Goal: Check status: Check status

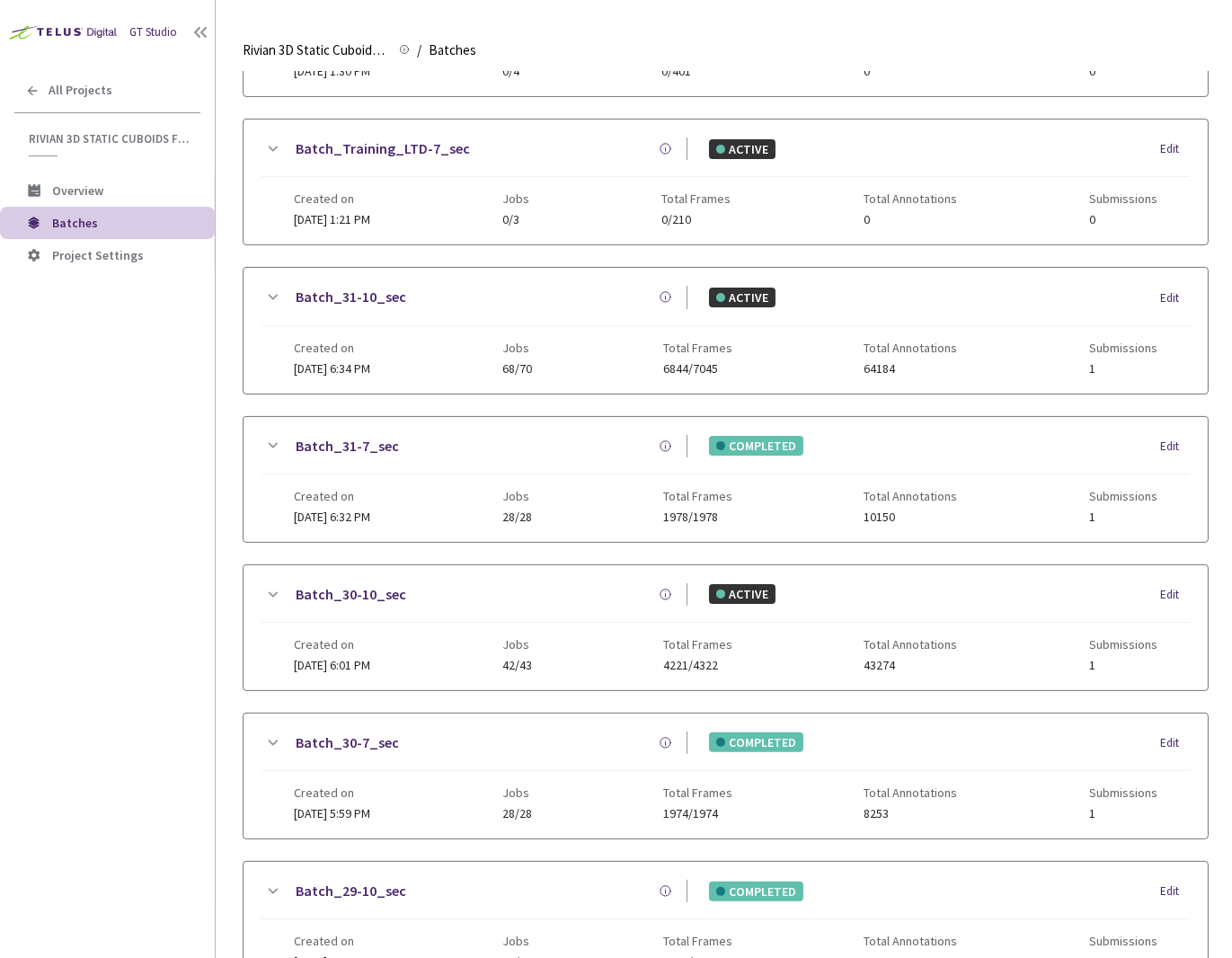
scroll to position [1007, 0]
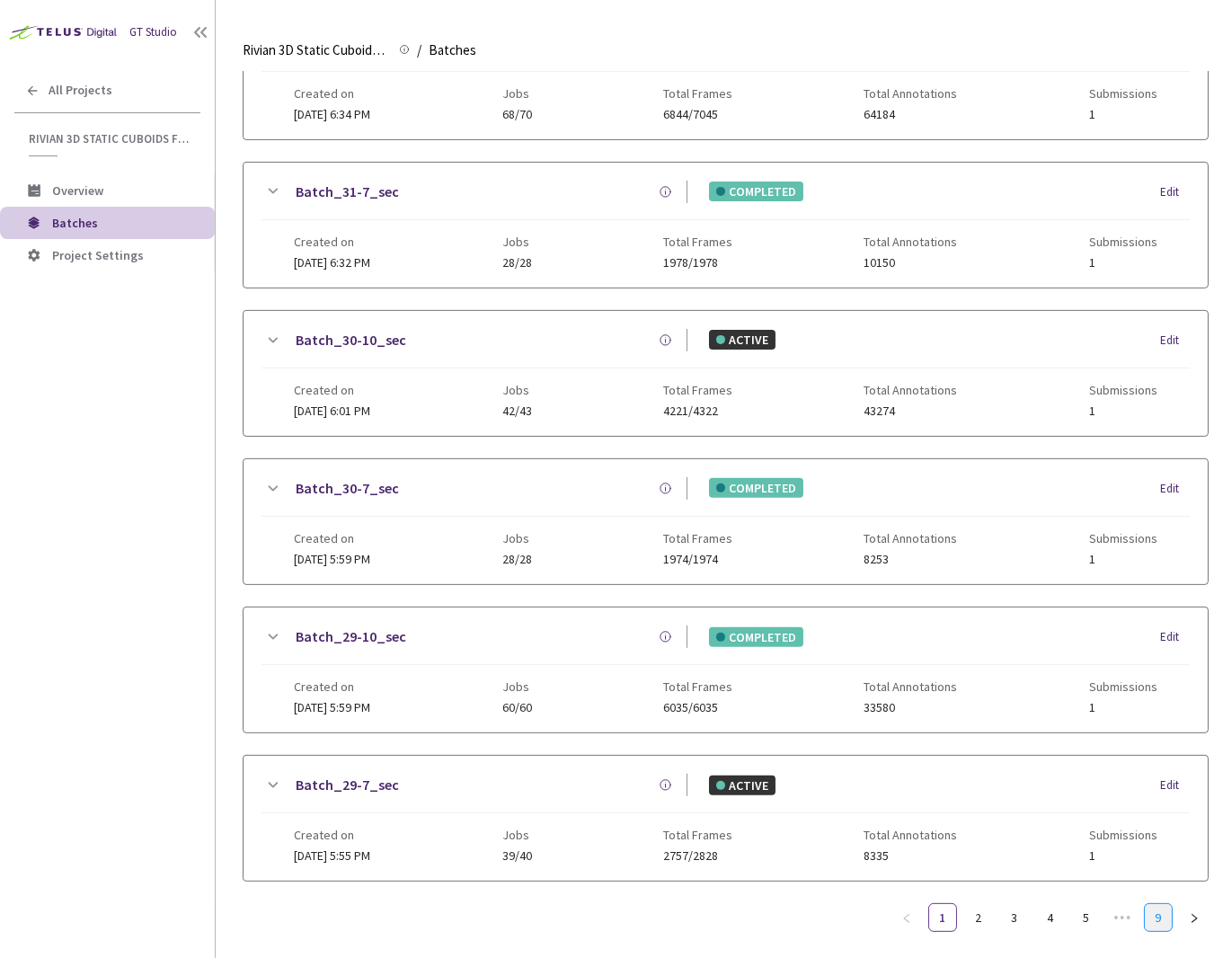
click at [1145, 905] on link "9" at bounding box center [1159, 918] width 27 height 27
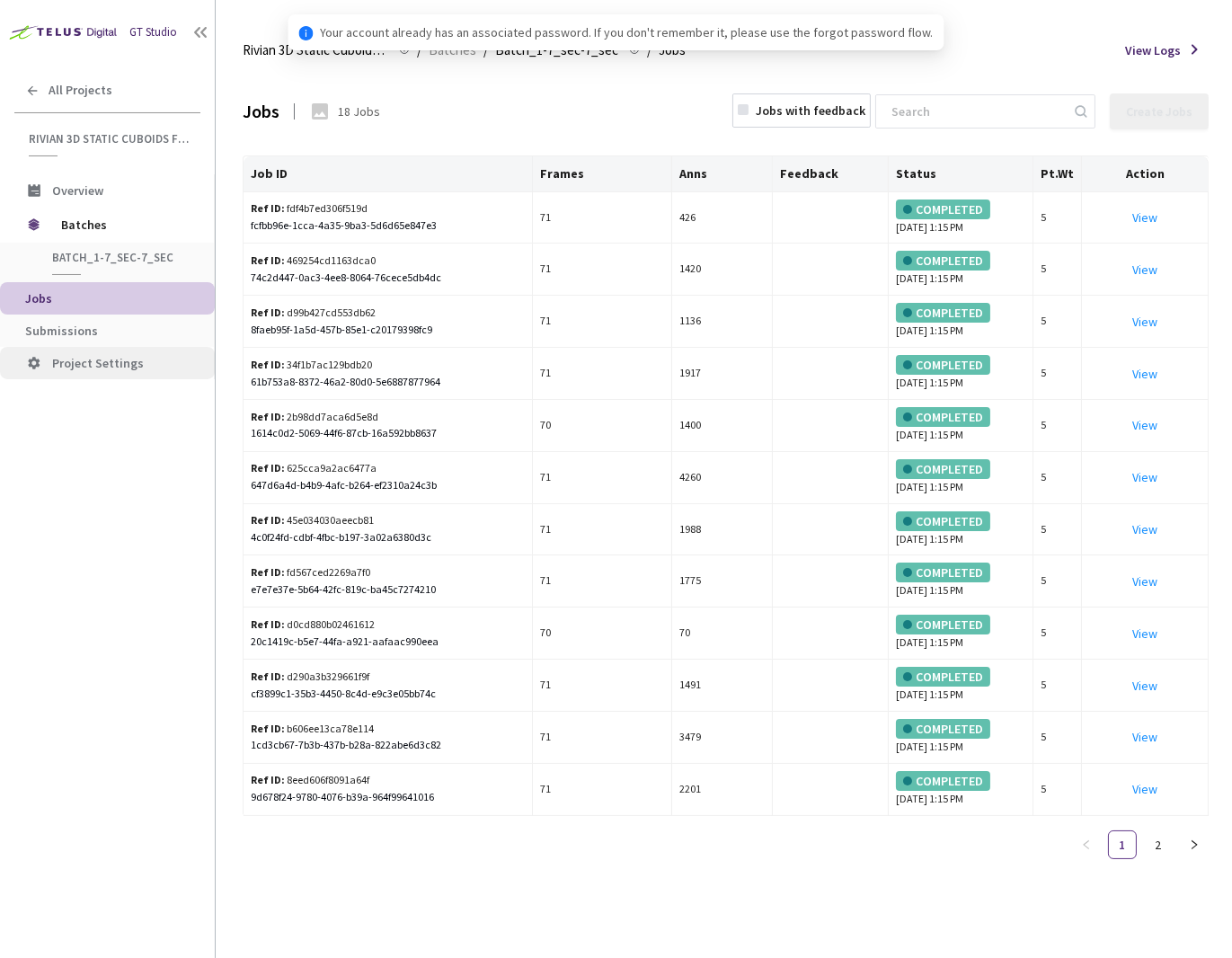
click at [88, 347] on li "Project Settings" at bounding box center [107, 363] width 215 height 32
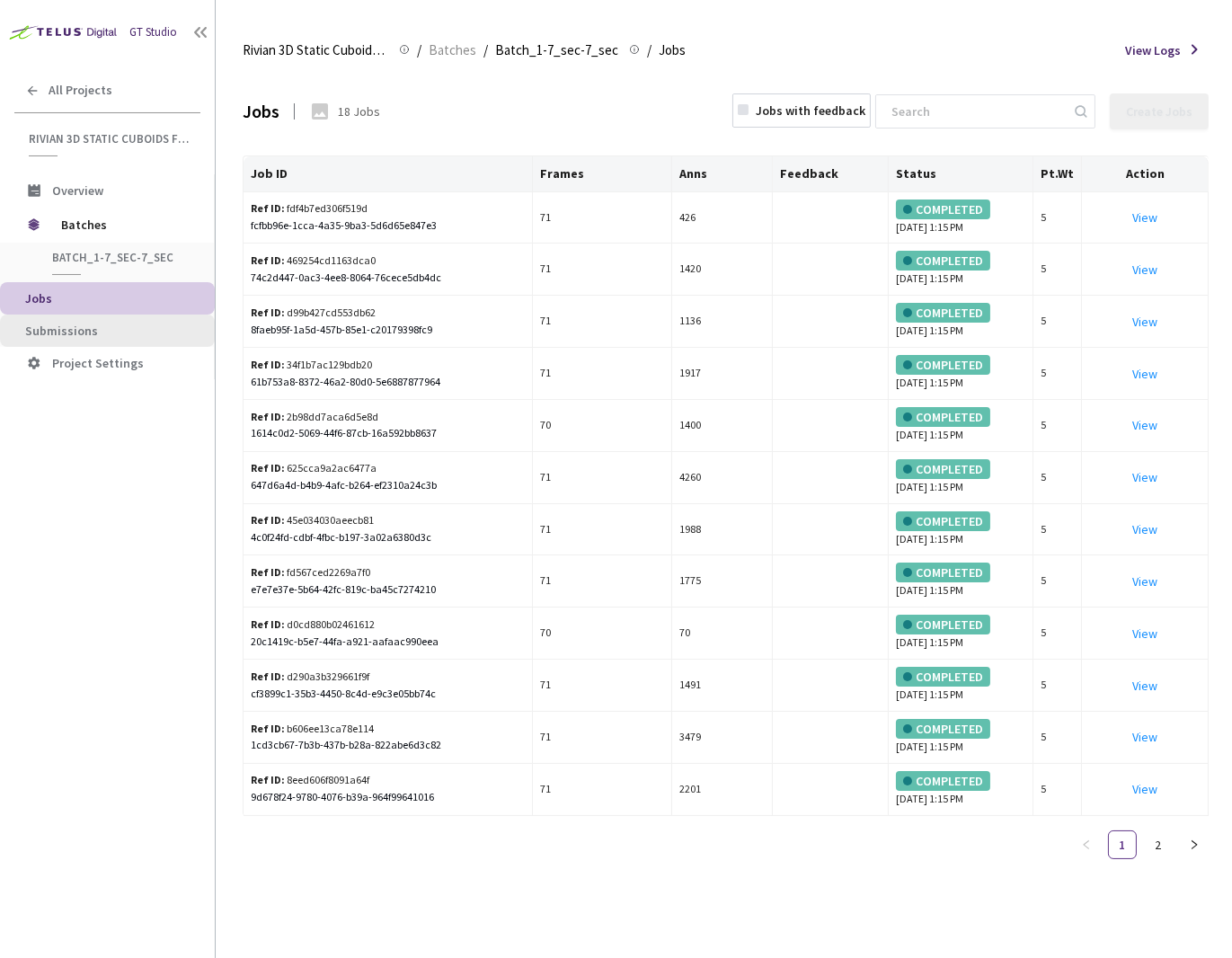
click at [100, 326] on span "Submissions" at bounding box center [113, 331] width 175 height 16
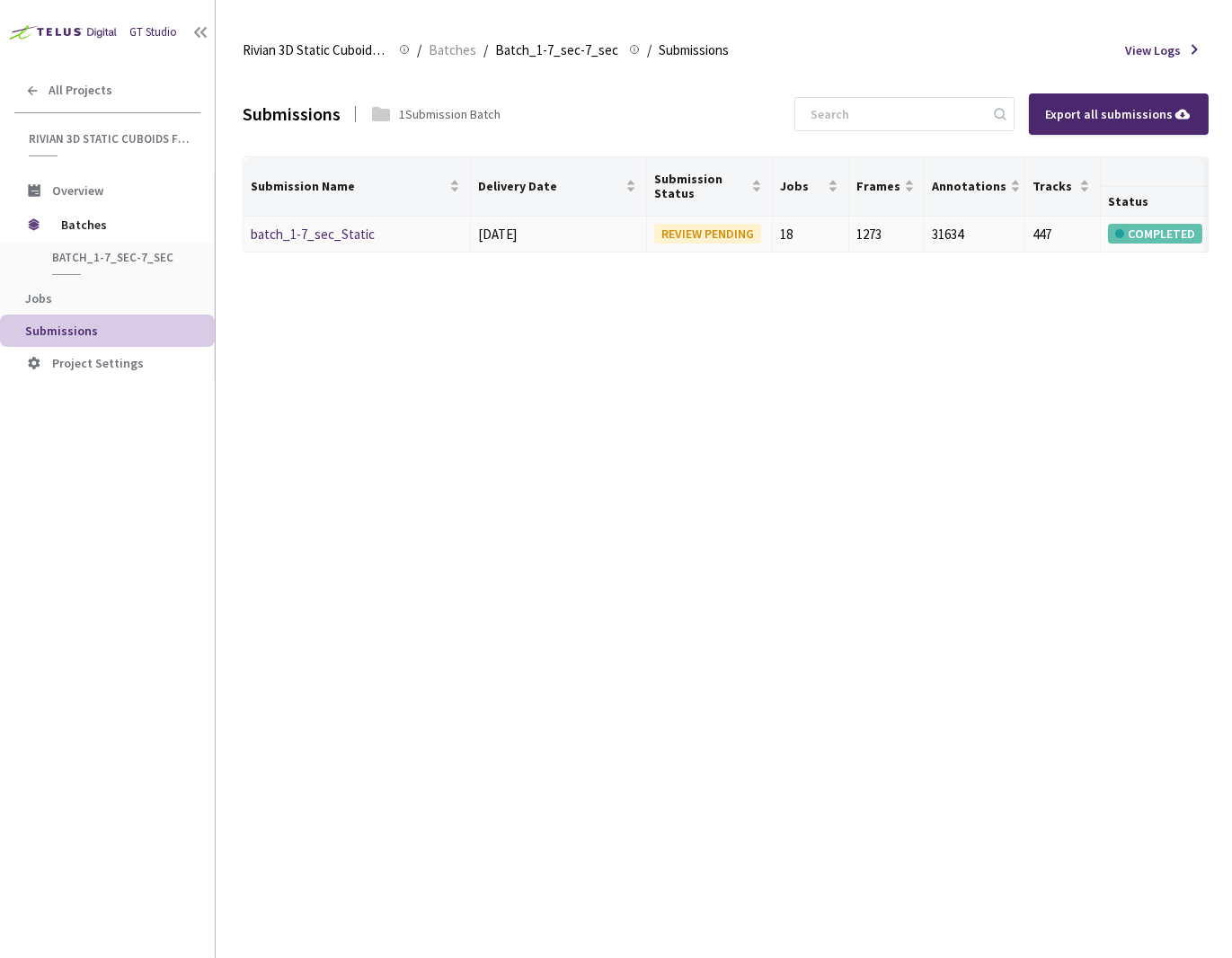
click at [321, 242] on div "batch_1-7_sec_Static" at bounding box center [346, 235] width 191 height 22
click at [302, 235] on link "batch_1-7_sec_Static" at bounding box center [313, 234] width 124 height 17
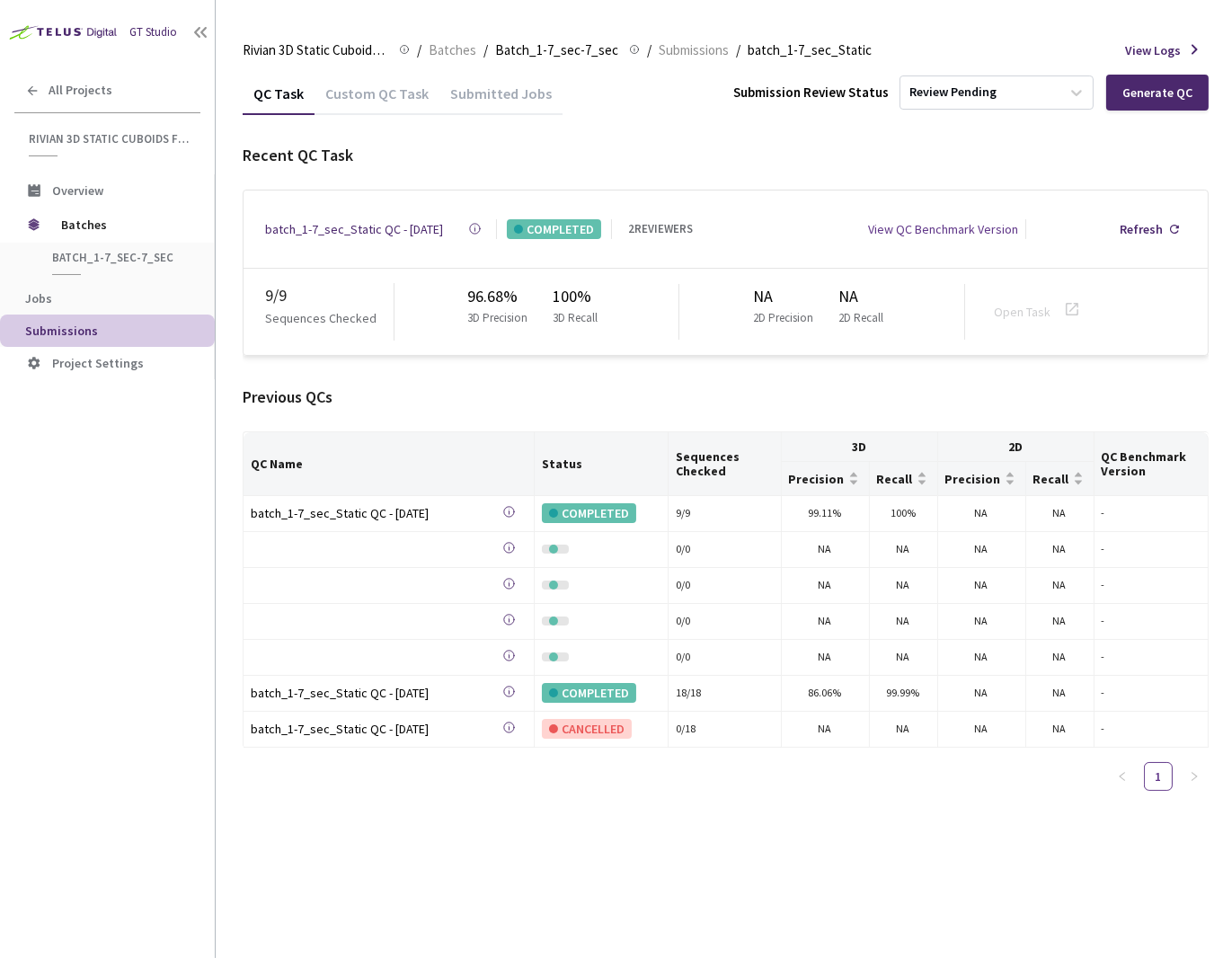
click at [309, 230] on div "batch_1-7_sec_Static QC - 04 Aug, 2025" at bounding box center [353, 229] width 178 height 20
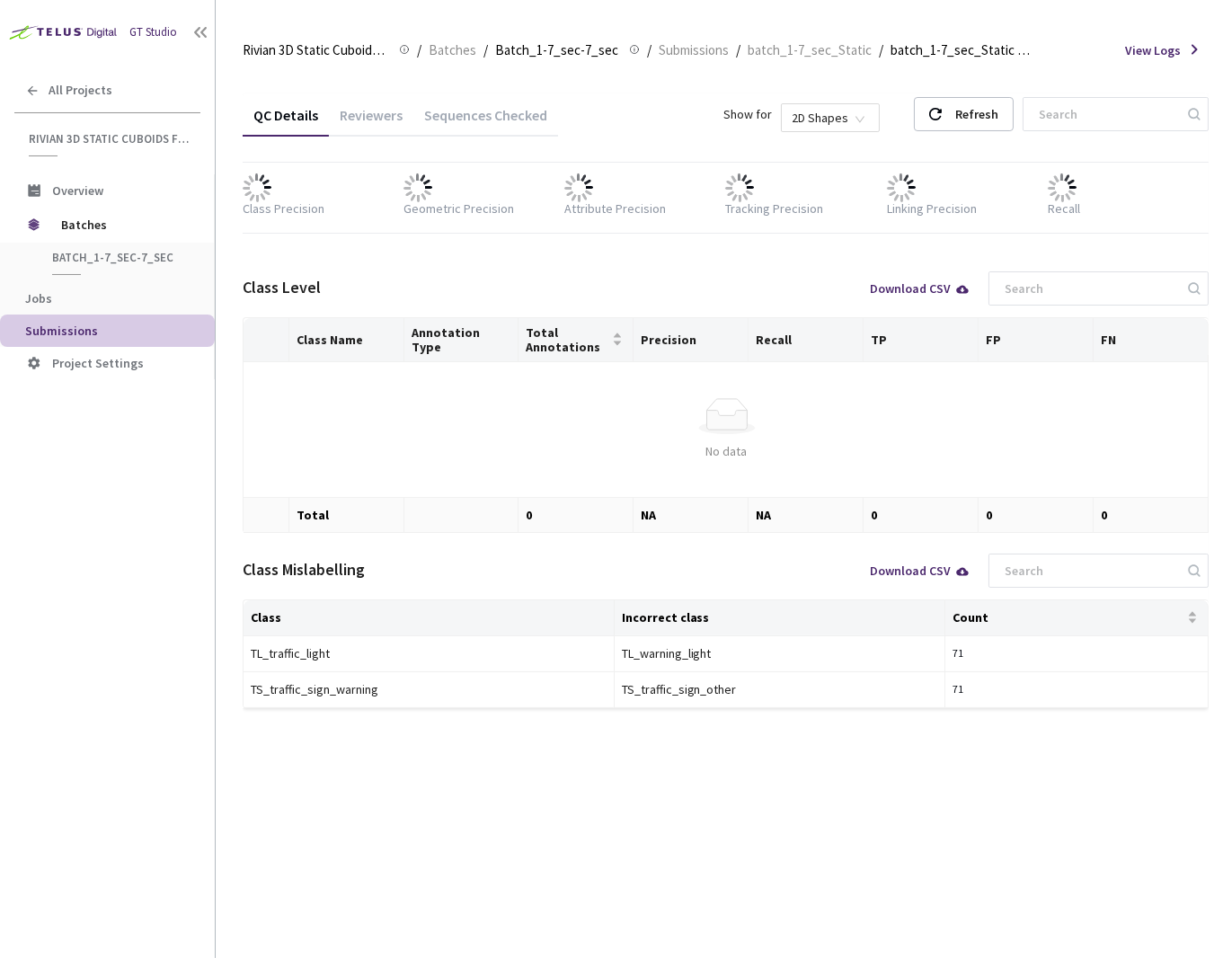
click at [853, 114] on span "2D Shapes" at bounding box center [830, 118] width 78 height 27
click at [876, 150] on div "3D Shapes" at bounding box center [875, 151] width 75 height 20
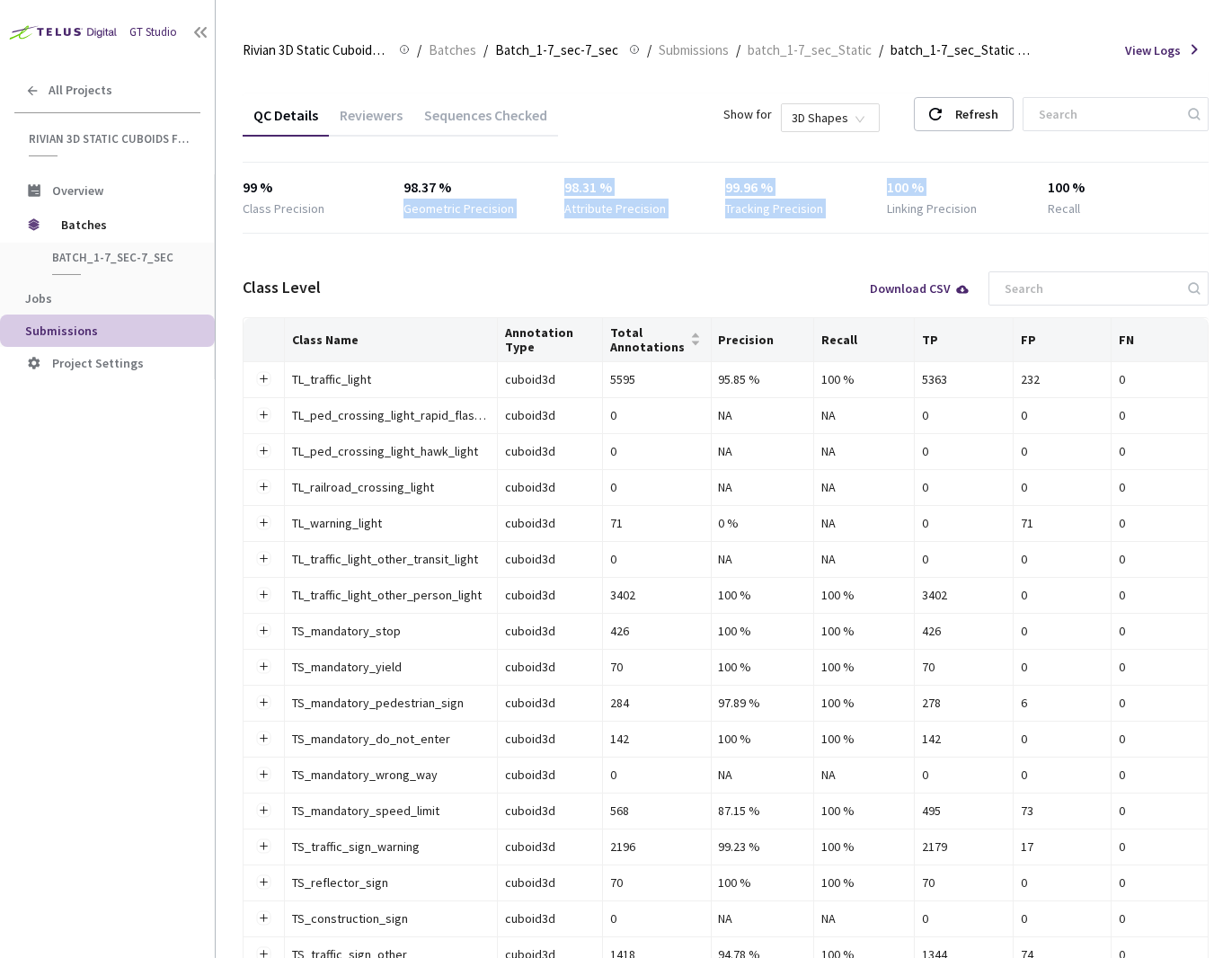
drag, startPoint x: 511, startPoint y: 185, endPoint x: 883, endPoint y: 203, distance: 372.4
click at [966, 197] on div "99 % Class Precision 98.37 % Geometric Precision 98.31 % Attribute Precision 99…" at bounding box center [726, 197] width 966 height 41
drag, startPoint x: 871, startPoint y: 210, endPoint x: 858, endPoint y: 208, distance: 13.2
click at [872, 209] on div "Tracking Precision" at bounding box center [806, 208] width 161 height 20
drag, startPoint x: 851, startPoint y: 210, endPoint x: 232, endPoint y: 185, distance: 619.5
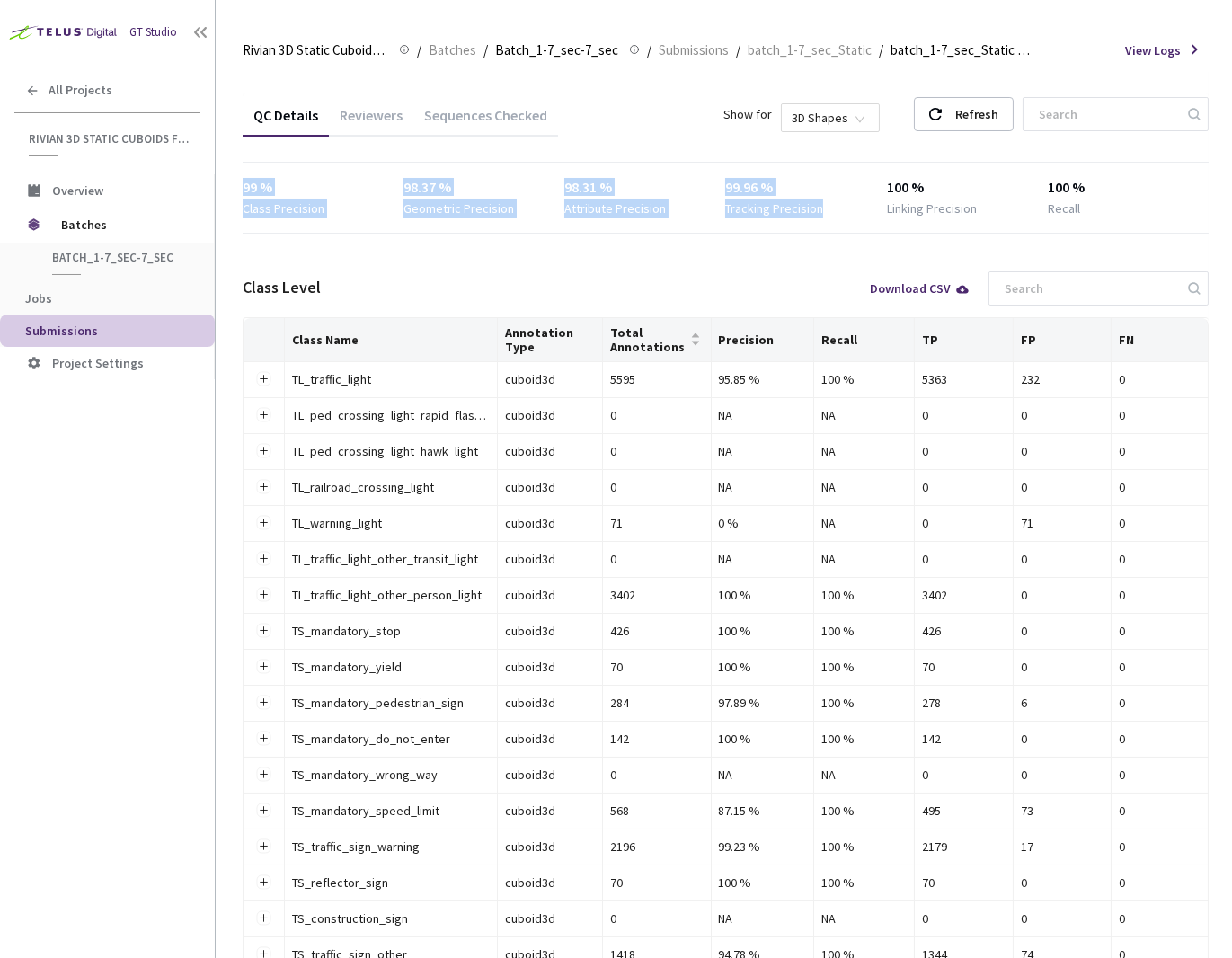
click at [232, 185] on main "Rivian 3D Static Cuboids fixed[2024-25] Rivian 3D Static Cuboids fixed[2024-25]…" at bounding box center [723, 479] width 1016 height 958
copy div "99 % Class Precision 98.37 % Geometric Precision 98.31 % Attribute Precision 99…"
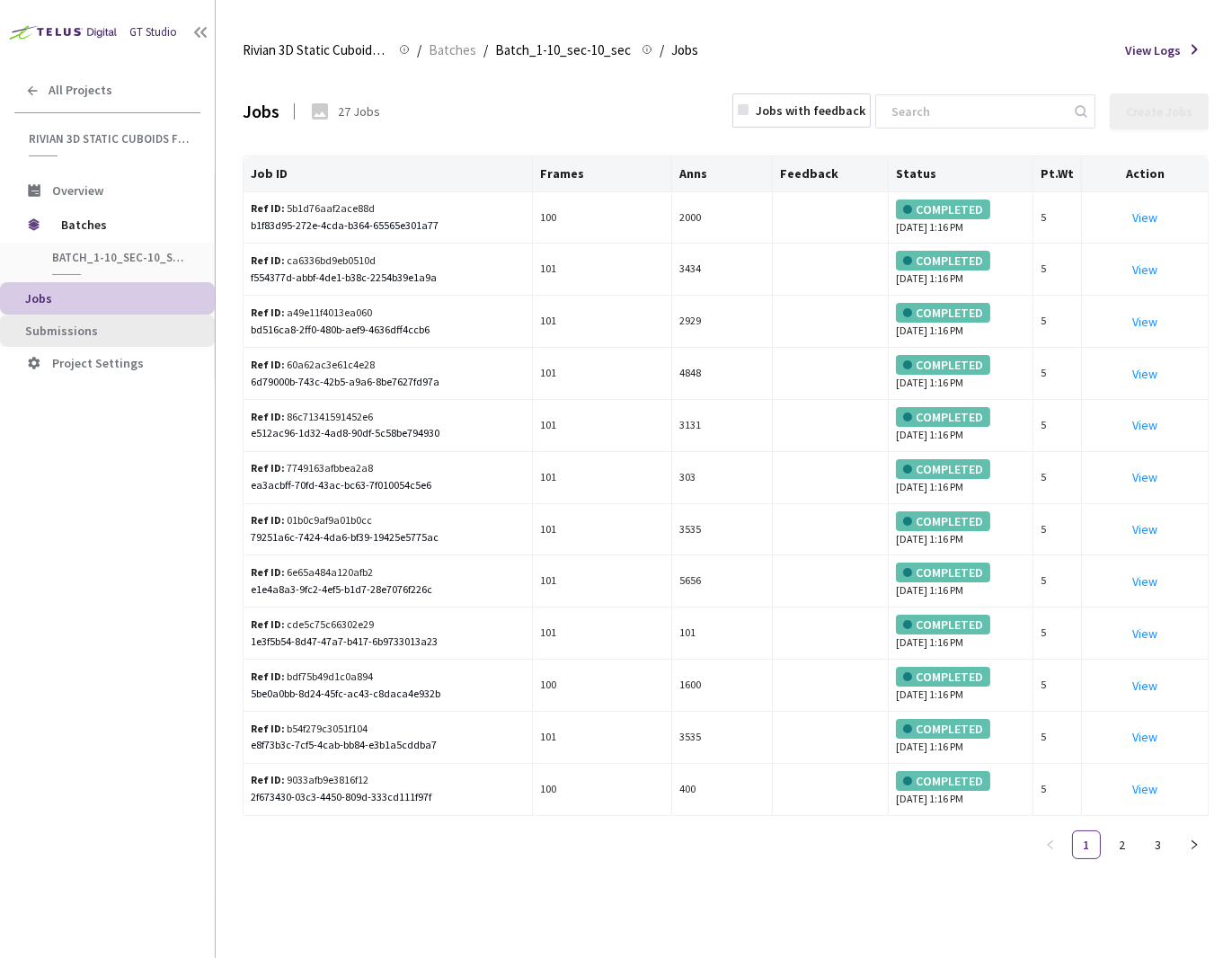
click at [141, 328] on span "Submissions" at bounding box center [113, 331] width 175 height 16
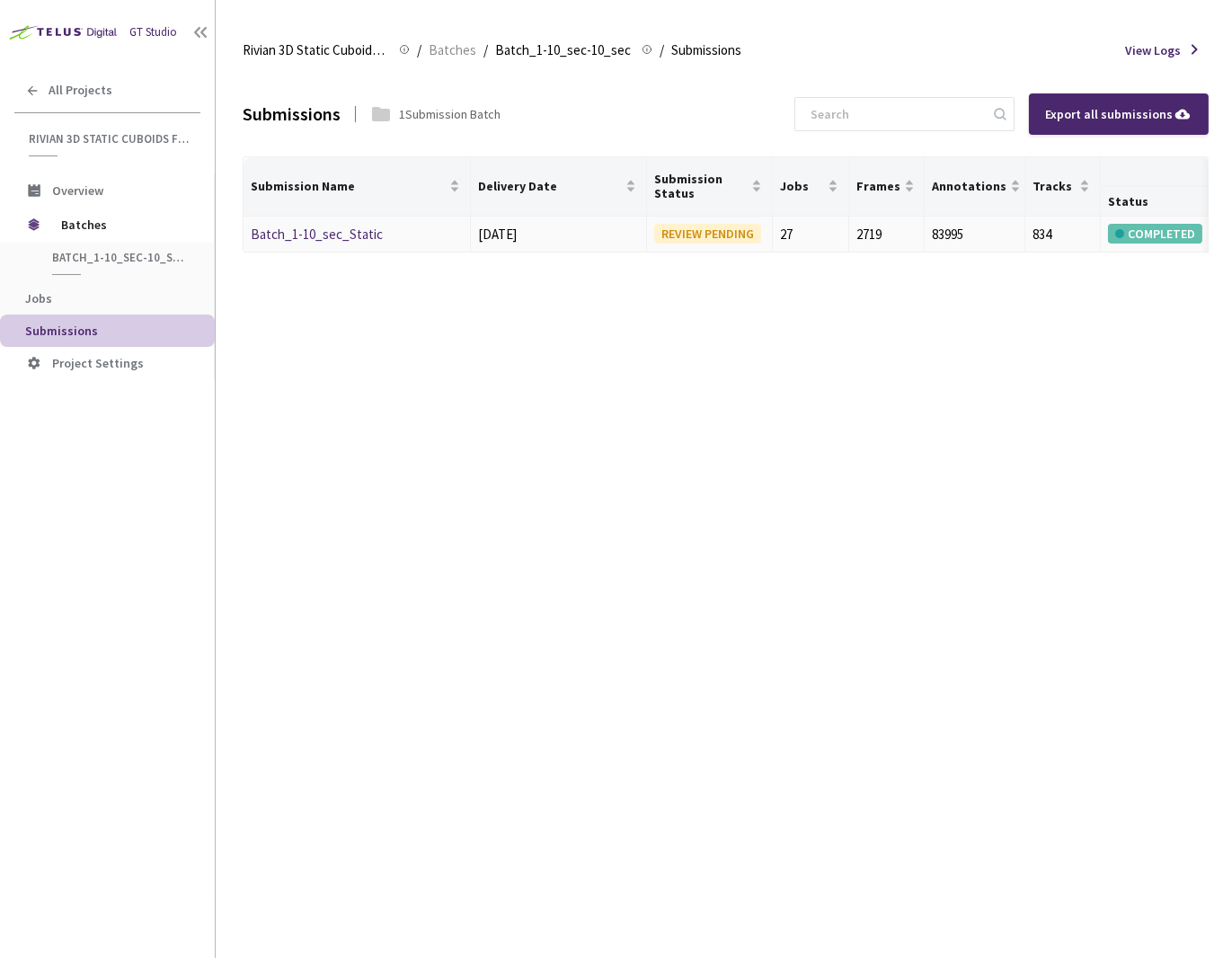
click at [298, 235] on link "Batch_1-10_sec_Static" at bounding box center [317, 234] width 132 height 17
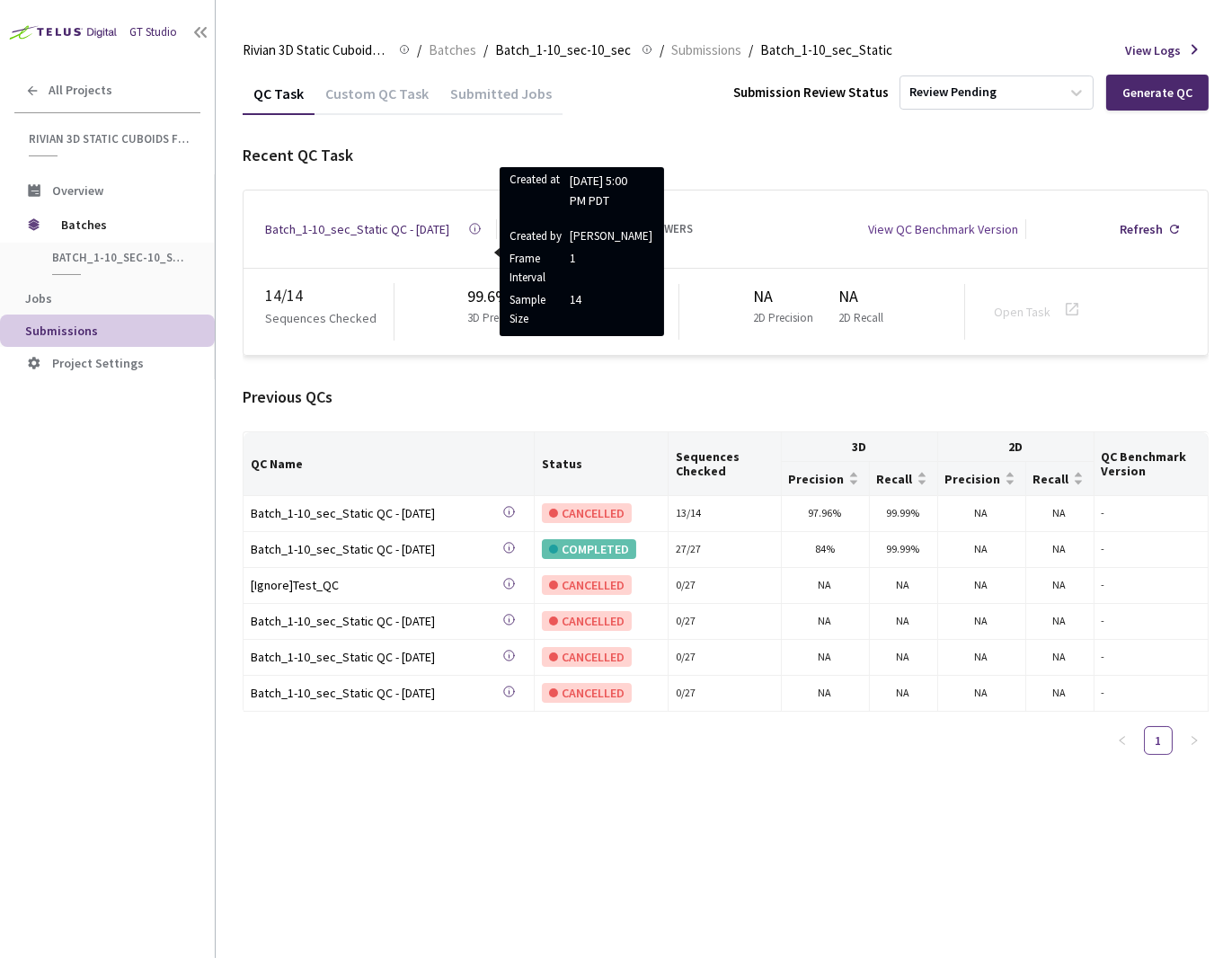
click at [399, 219] on div "Batch_1-10_sec_Static QC - 04 Aug, 2025" at bounding box center [357, 229] width 184 height 20
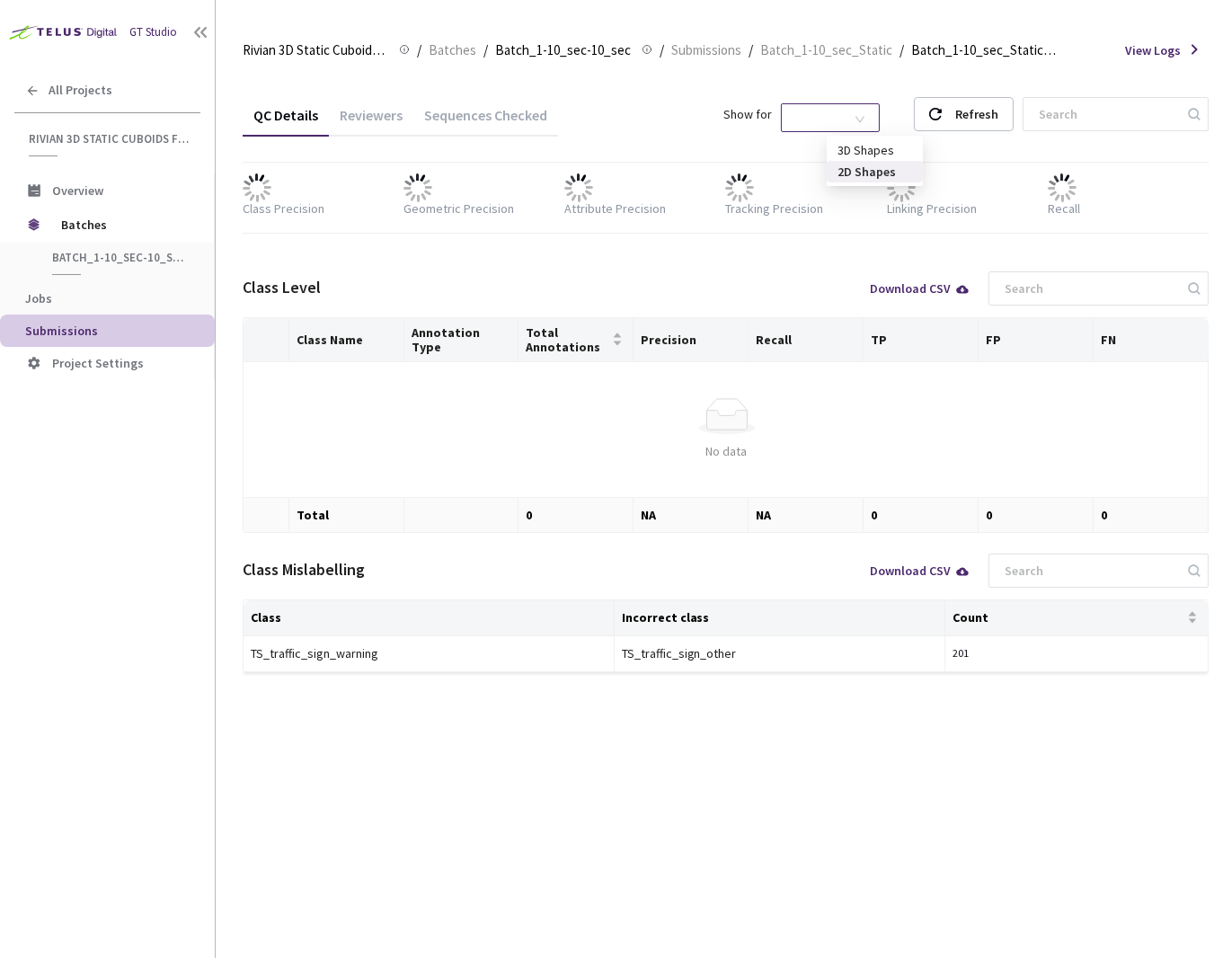
click at [869, 117] on span "2D Shapes" at bounding box center [830, 118] width 78 height 27
click at [878, 149] on div "3D Shapes" at bounding box center [875, 151] width 75 height 20
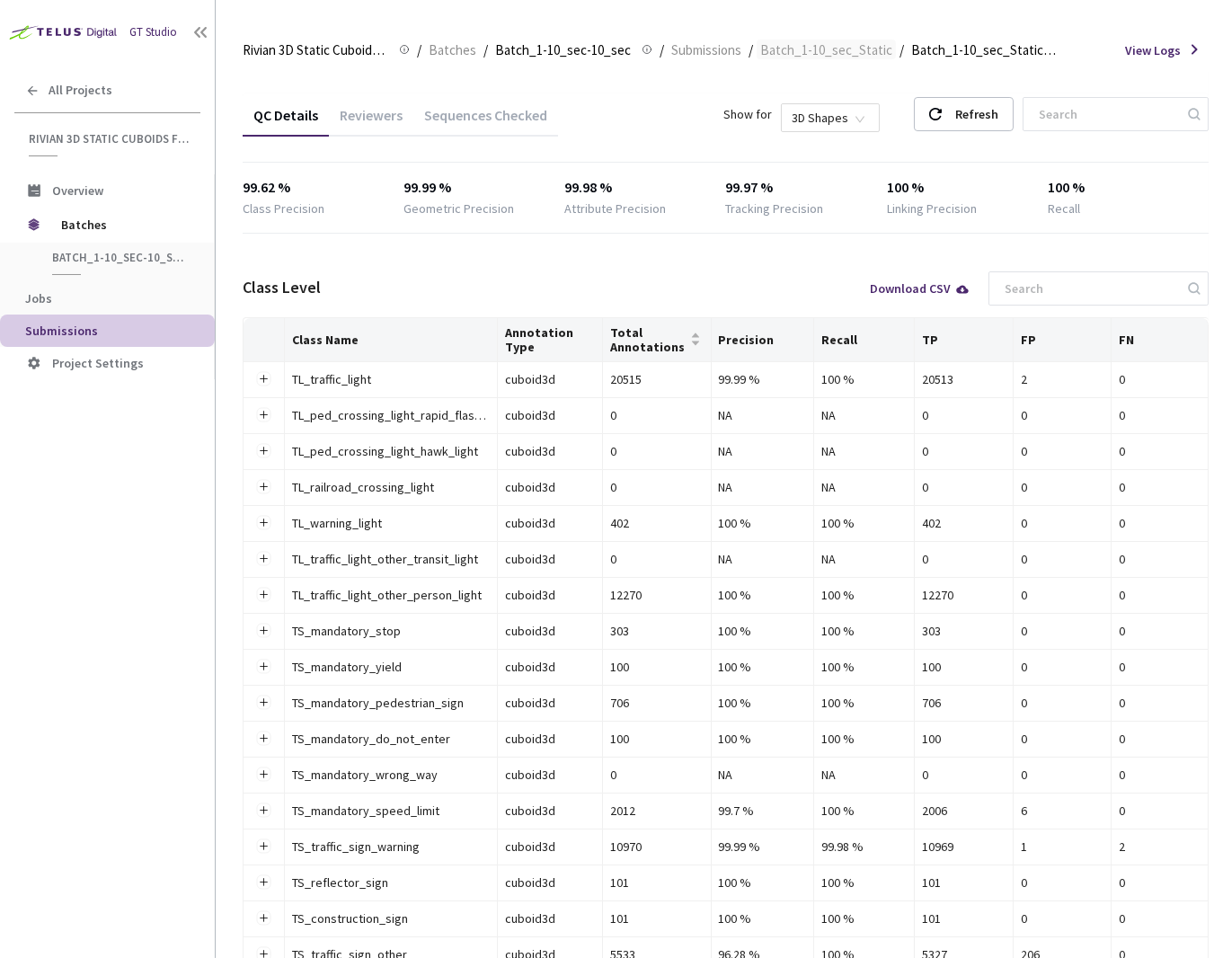
click at [853, 60] on span "Batch_1-10_sec_Static" at bounding box center [826, 50] width 132 height 22
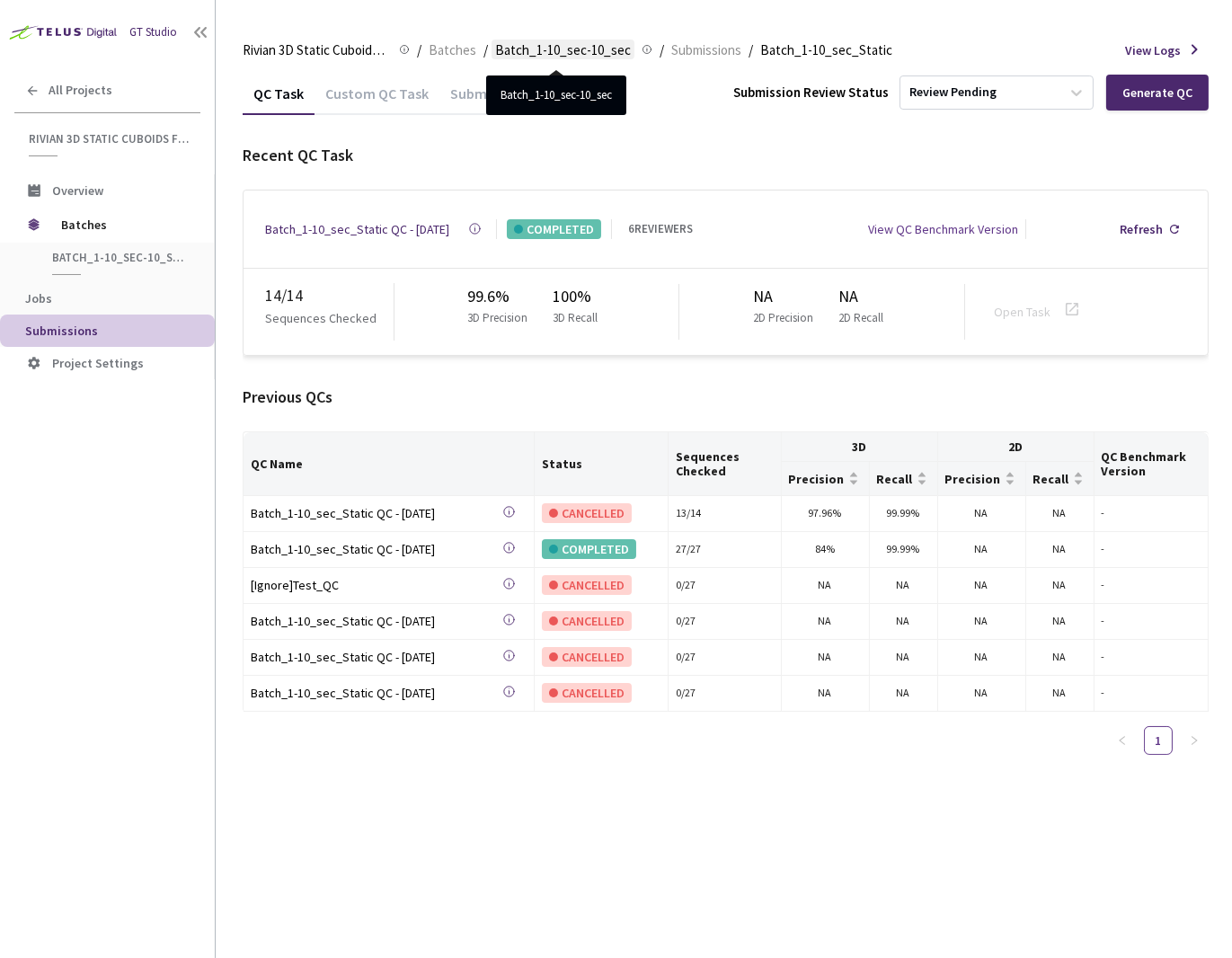
click at [556, 51] on span "Batch_1-10_sec-10_sec" at bounding box center [563, 50] width 136 height 22
click at [527, 44] on span "Batch_1-10_sec-10_sec" at bounding box center [563, 50] width 136 height 22
click at [673, 50] on span "Submissions" at bounding box center [706, 50] width 70 height 22
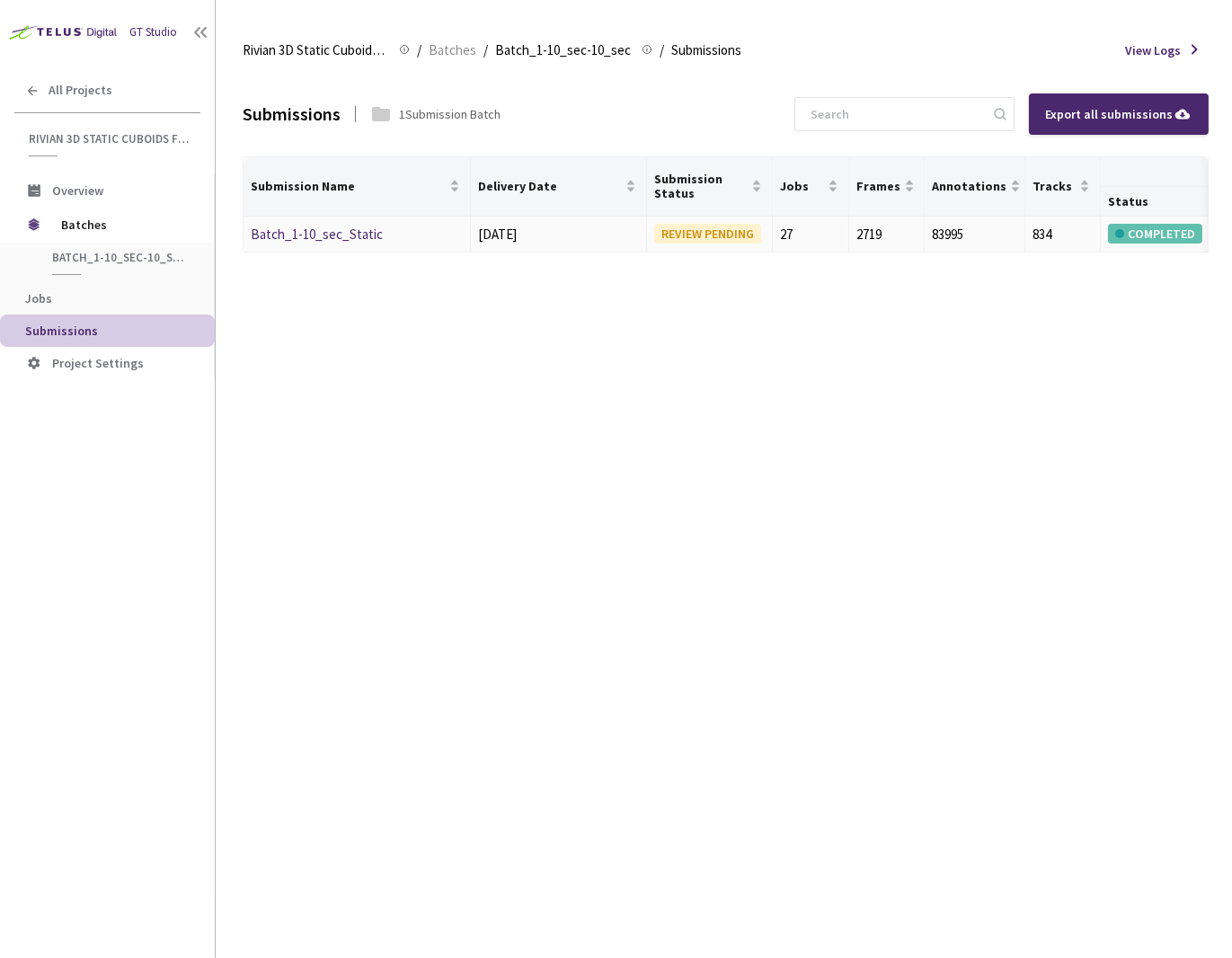
click at [303, 236] on link "Batch_1-10_sec_Static" at bounding box center [317, 234] width 132 height 17
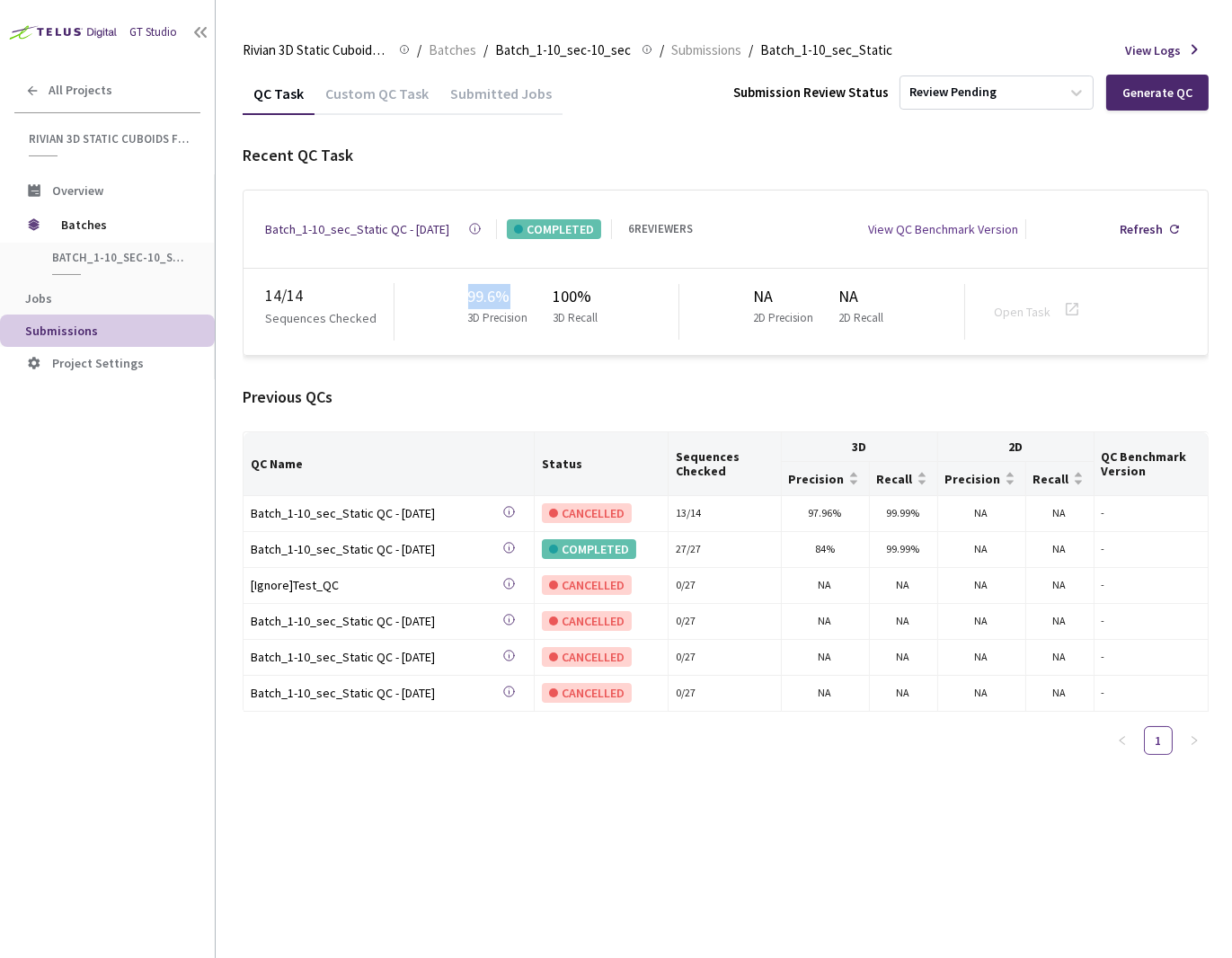
drag, startPoint x: 457, startPoint y: 286, endPoint x: 521, endPoint y: 284, distance: 64.0
click at [521, 284] on div "99.6% 3D Precision 100% 3D Recall" at bounding box center [537, 311] width 286 height 56
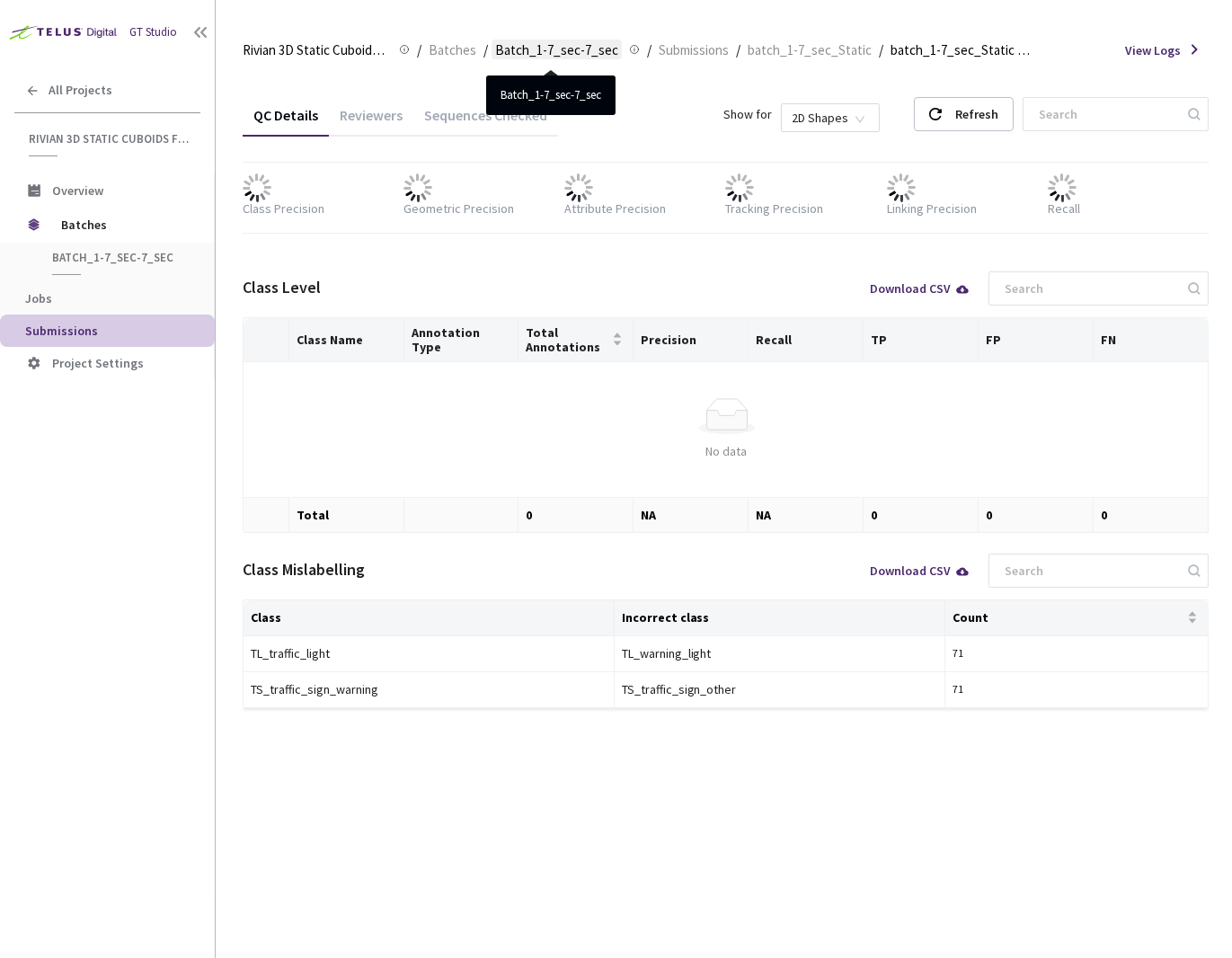
click at [542, 55] on span "Batch_1-7_sec-7_sec" at bounding box center [556, 50] width 123 height 22
click at [449, 47] on span "Batches" at bounding box center [452, 50] width 47 height 22
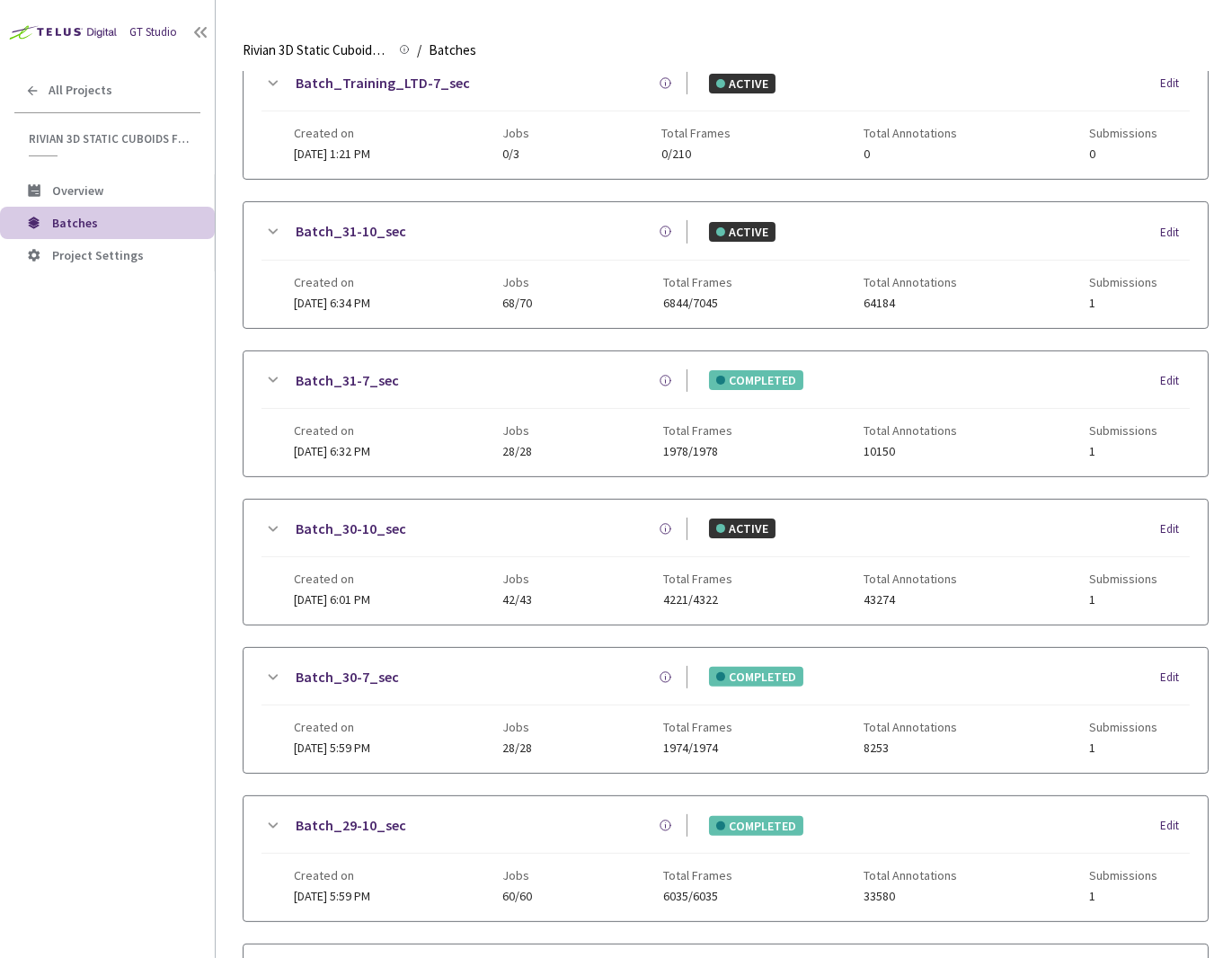
scroll to position [1022, 0]
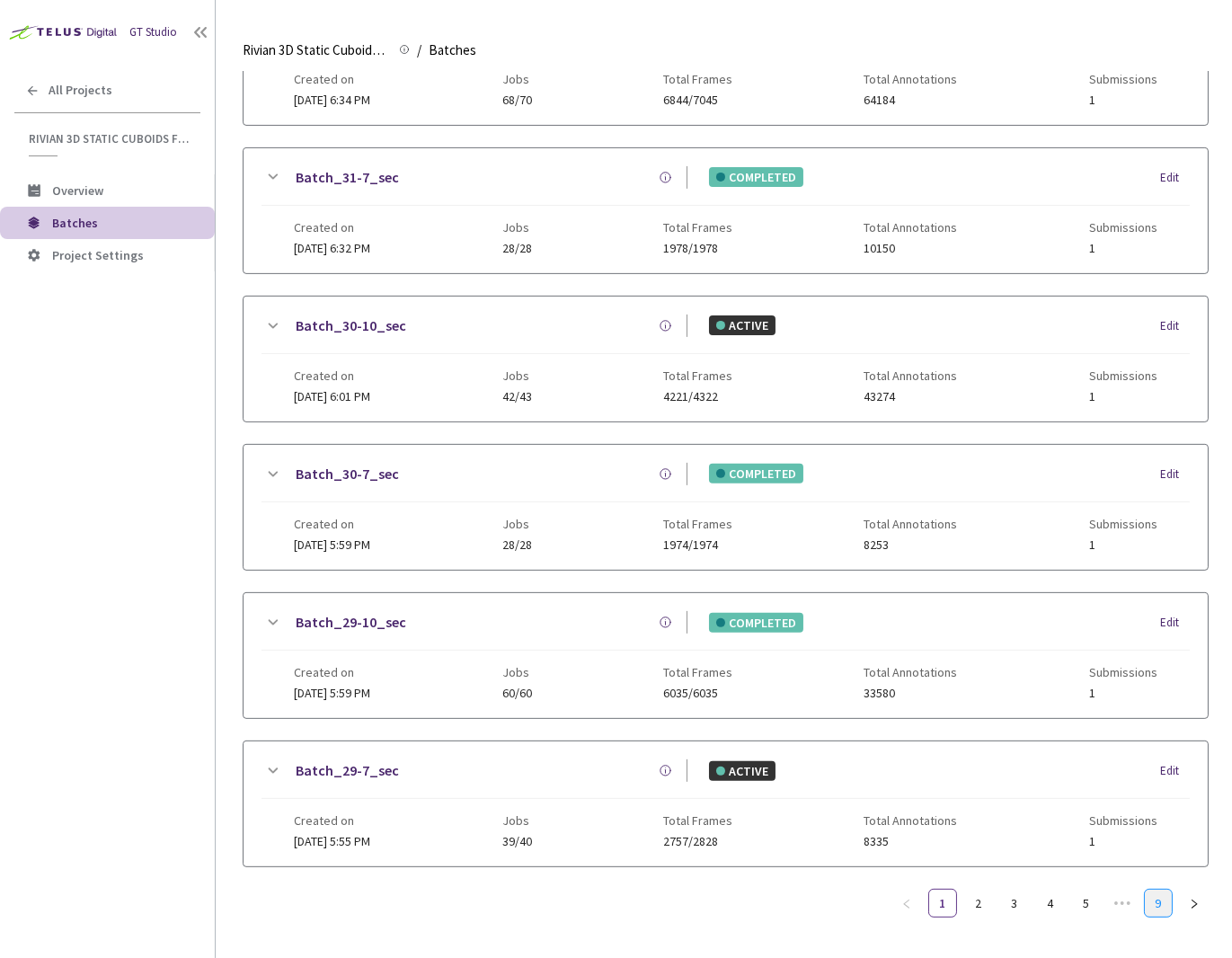
click at [1157, 890] on link "9" at bounding box center [1159, 903] width 27 height 27
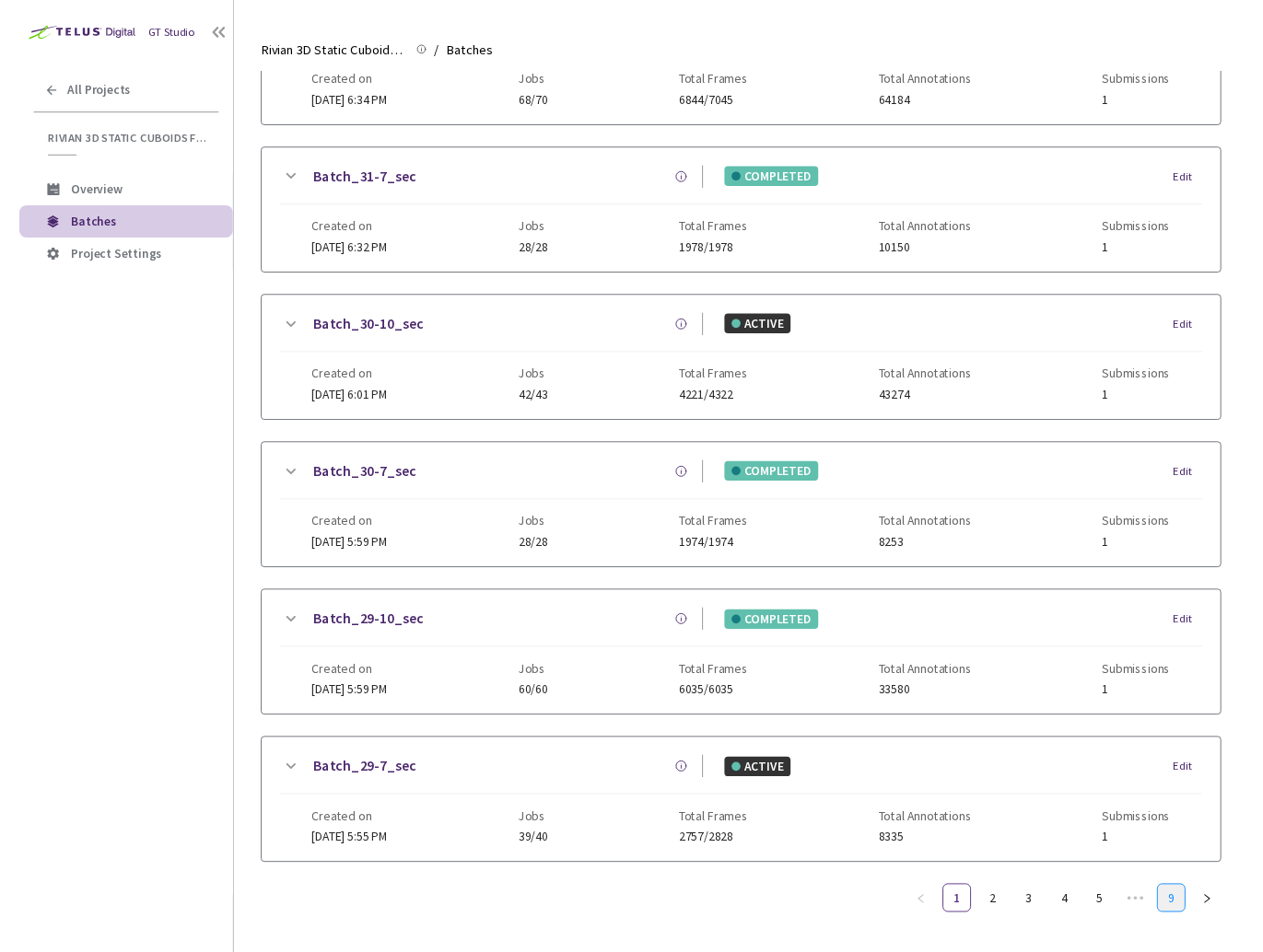
scroll to position [430, 0]
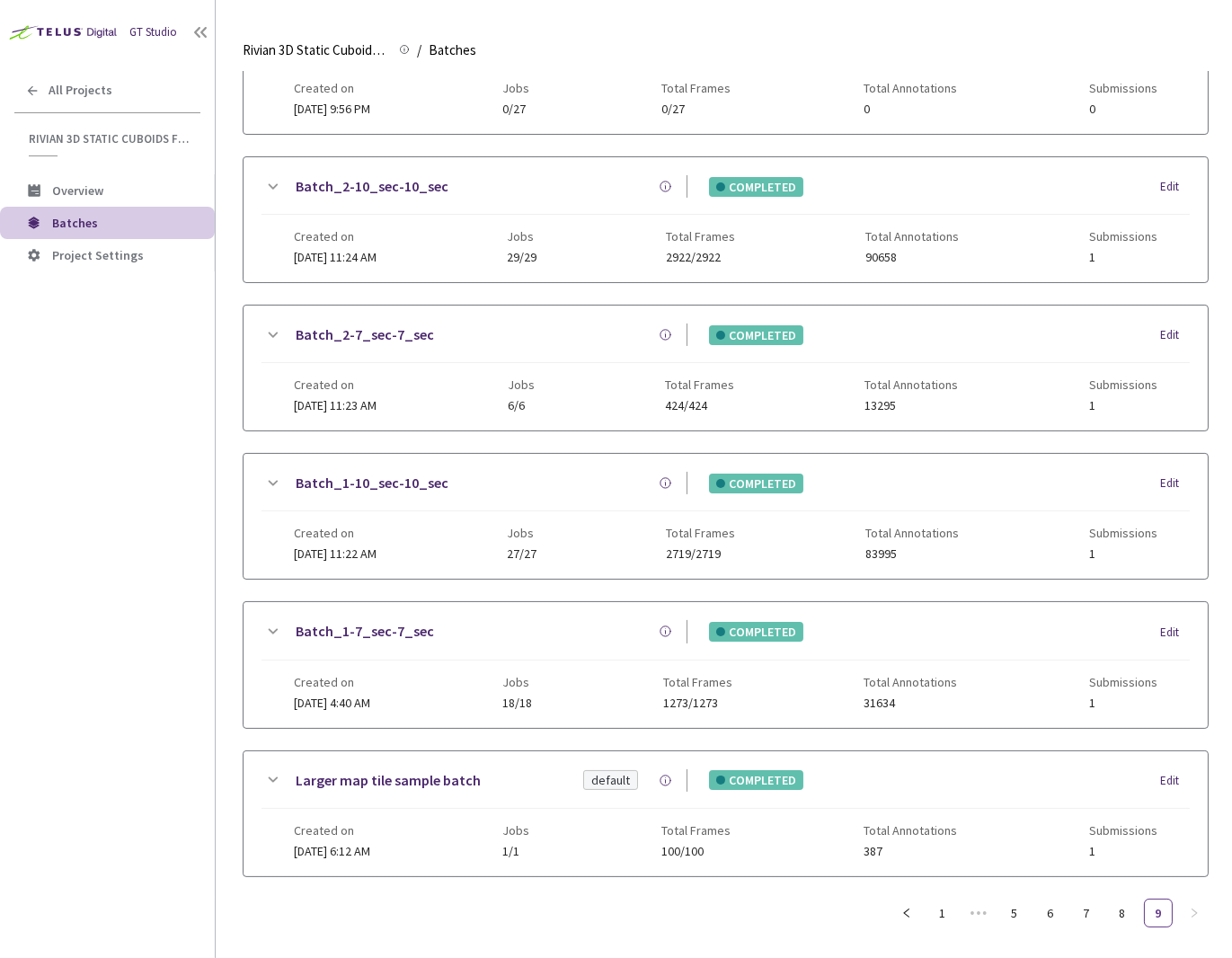
click at [265, 623] on icon at bounding box center [272, 632] width 22 height 22
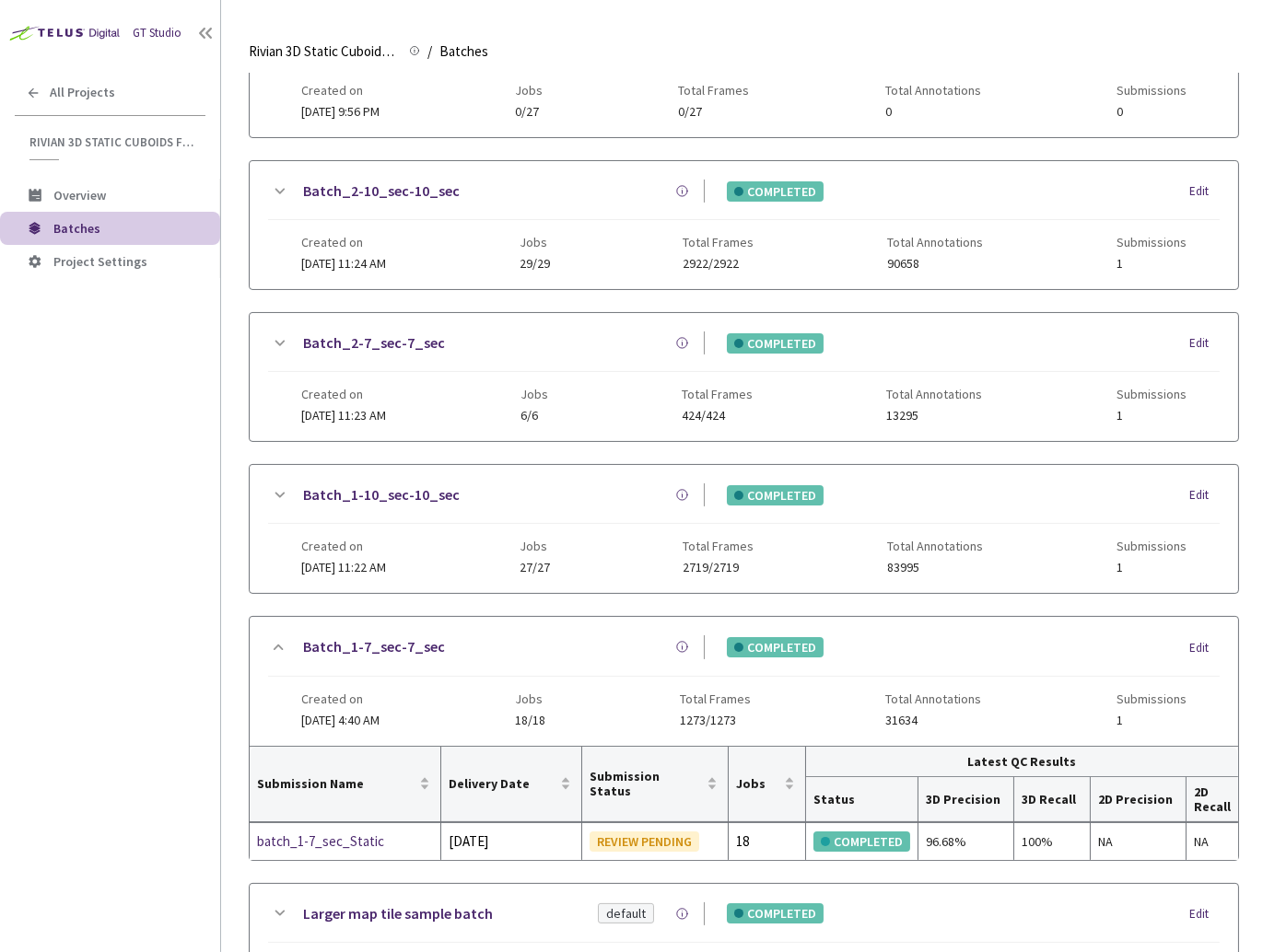
click at [145, 654] on div "GT Studio All Projects Rivian 3D Static Cuboids fixed[2024-25] Rivian 3D Static…" at bounding box center [110, 447] width 220 height 895
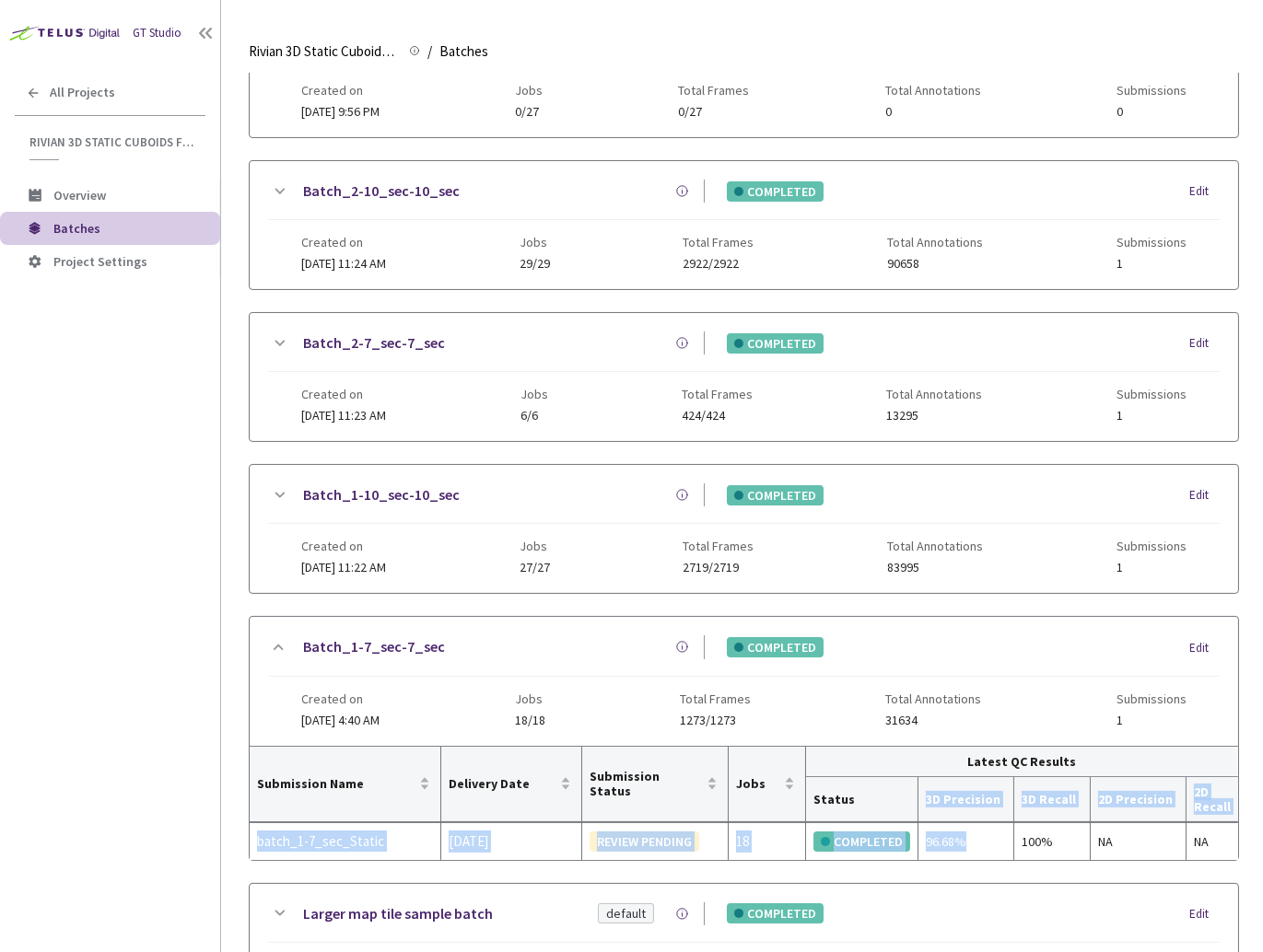
drag, startPoint x: 944, startPoint y: 831, endPoint x: 929, endPoint y: 792, distance: 41.8
click at [929, 792] on table "Submission Name Delivery Date Submission Status Jobs Latest QC Results Status 3…" at bounding box center [744, 803] width 989 height 113
click at [962, 832] on div "96.68%" at bounding box center [966, 842] width 81 height 21
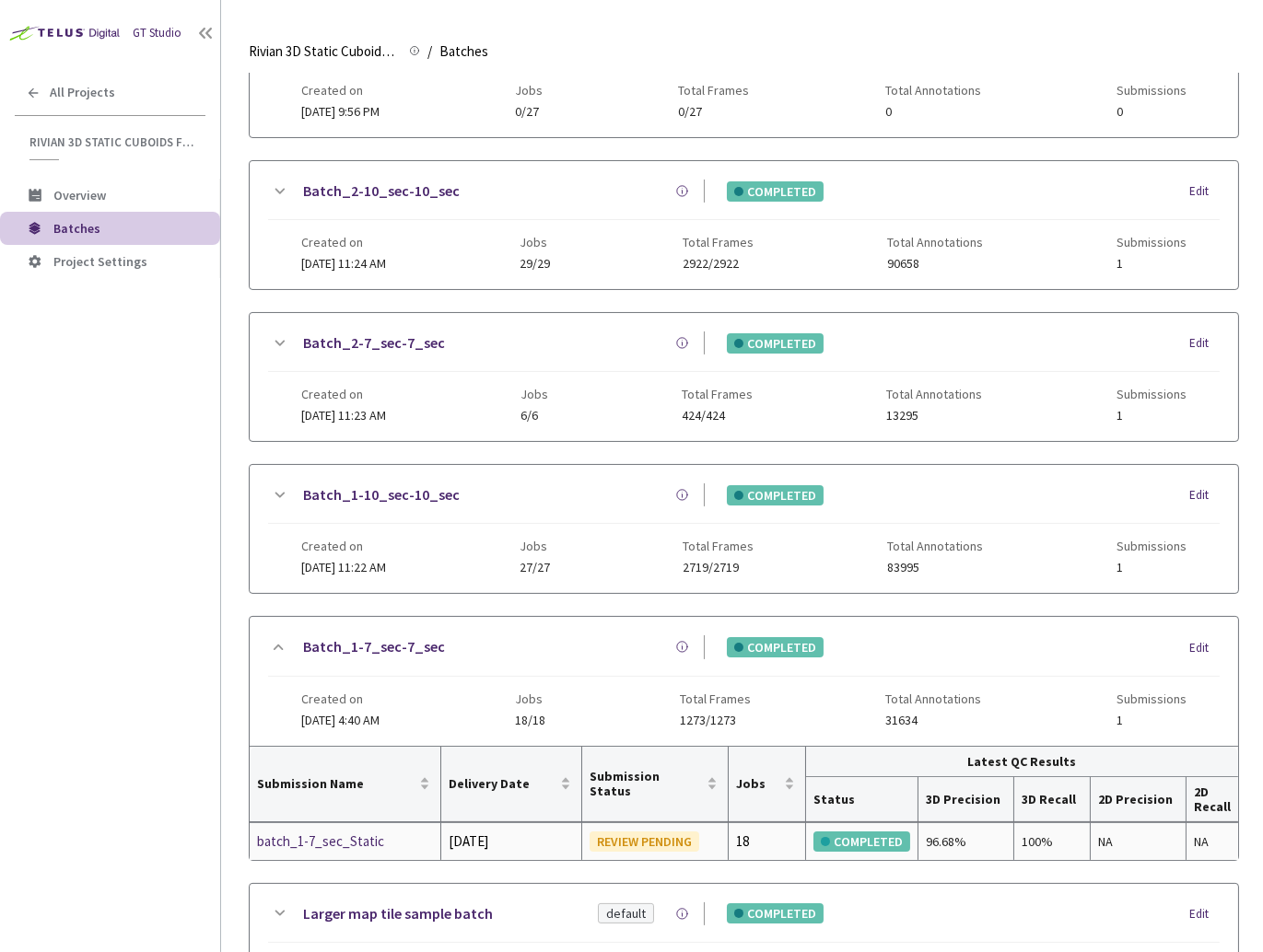
click at [976, 838] on div "96.68%" at bounding box center [966, 842] width 81 height 21
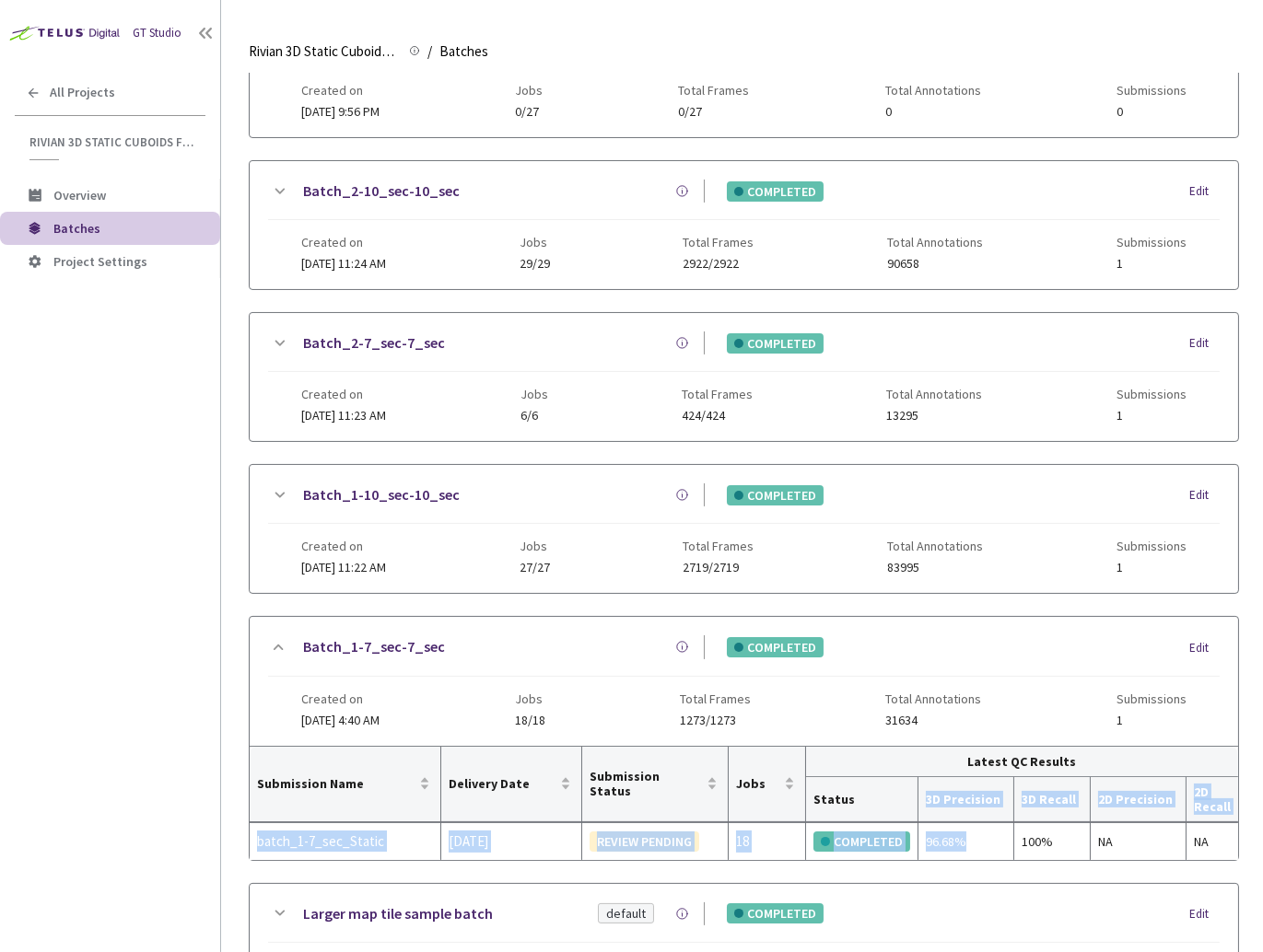
drag, startPoint x: 975, startPoint y: 833, endPoint x: 929, endPoint y: 788, distance: 64.4
click at [929, 788] on table "Submission Name Delivery Date Submission Status Jobs Latest QC Results Status 3…" at bounding box center [744, 803] width 989 height 113
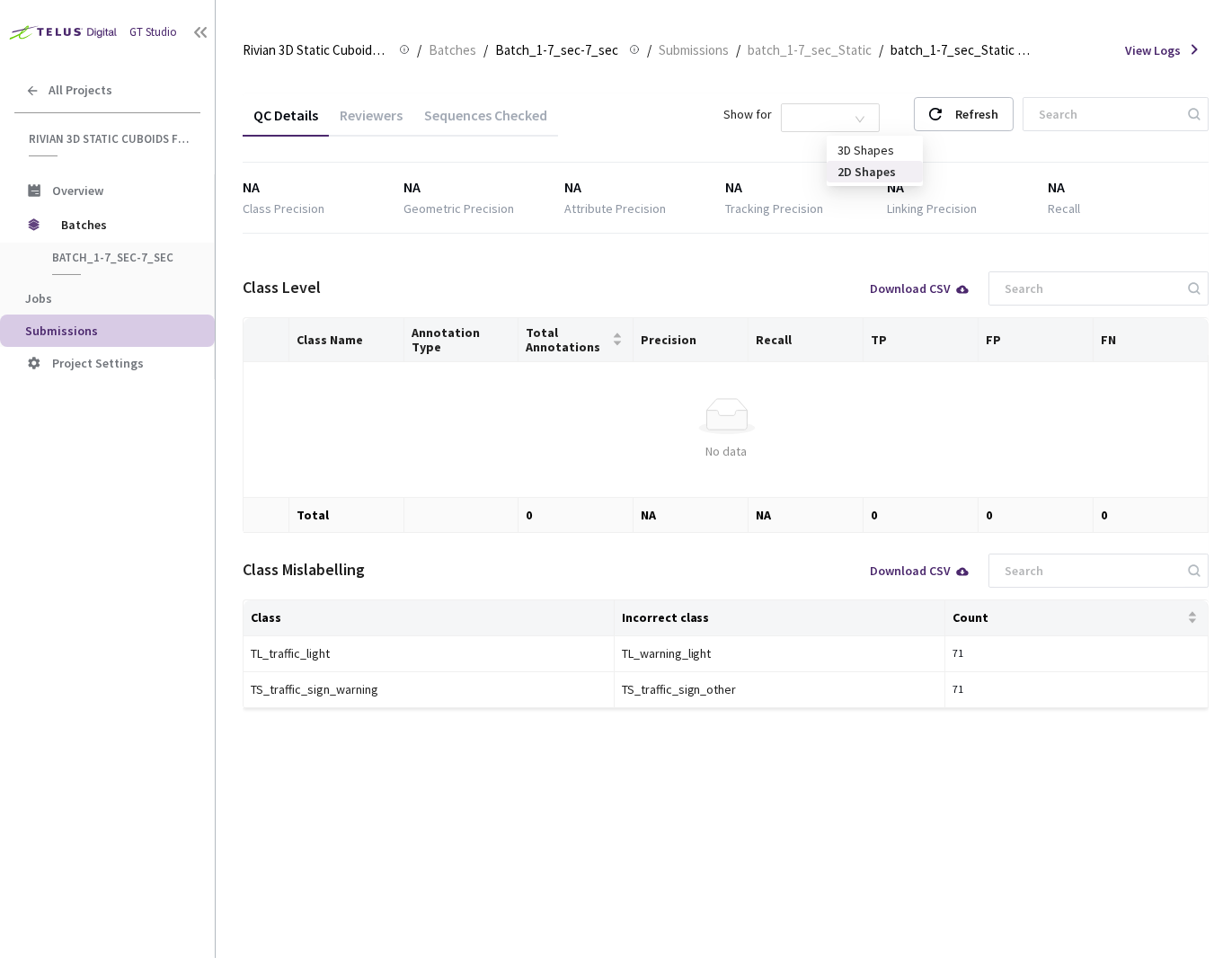
drag, startPoint x: 861, startPoint y: 120, endPoint x: 869, endPoint y: 141, distance: 22.5
click at [862, 116] on span "2D Shapes" at bounding box center [830, 118] width 78 height 27
click at [902, 150] on div "3D Shapes" at bounding box center [875, 151] width 75 height 20
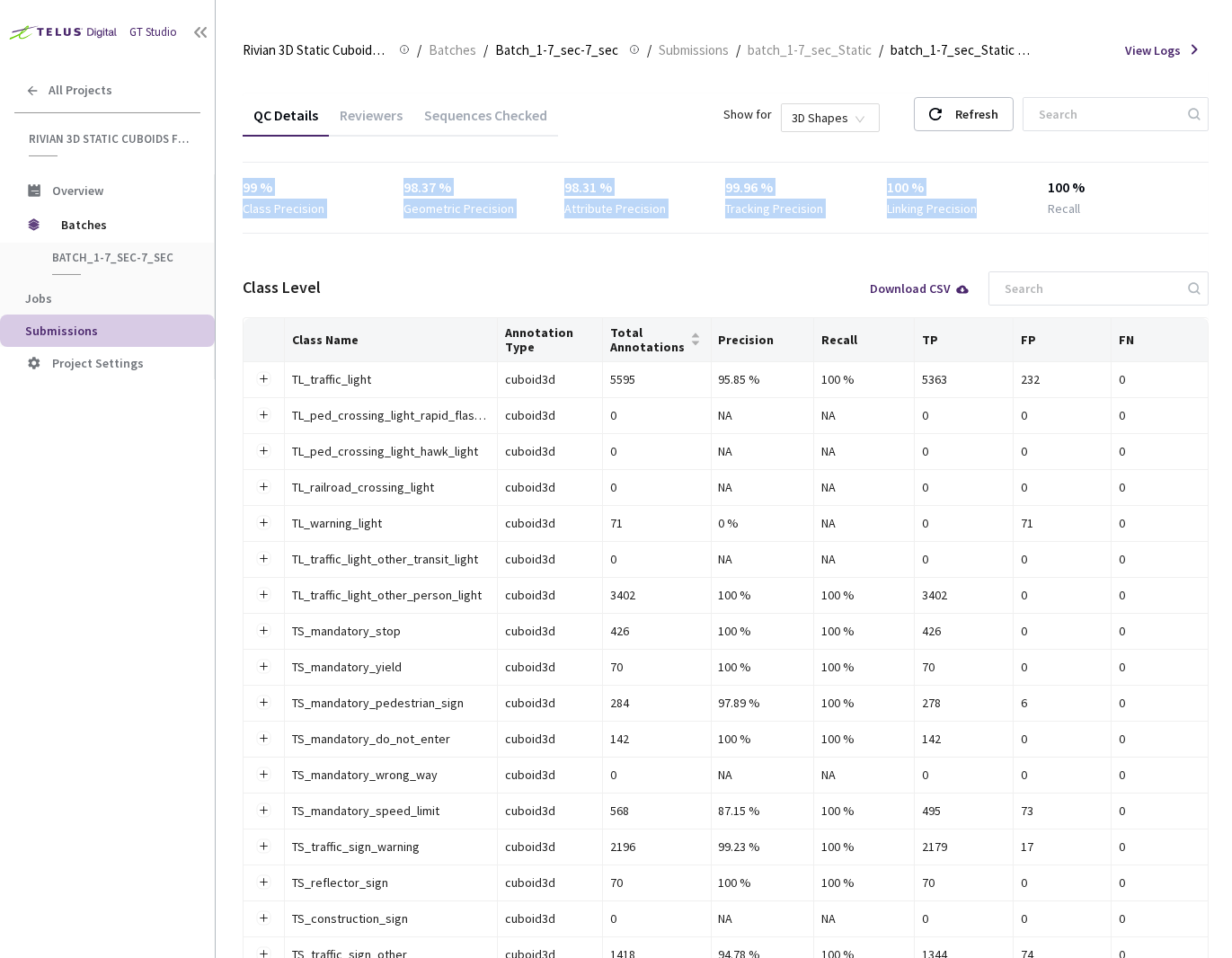
drag, startPoint x: 281, startPoint y: 185, endPoint x: 856, endPoint y: 176, distance: 575.1
click at [882, 216] on main "Rivian 3D Static Cuboids fixed[2024-25] Rivian 3D Static Cuboids fixed[2024-25]…" at bounding box center [723, 479] width 1016 height 958
